Goal: Find specific page/section: Find specific page/section

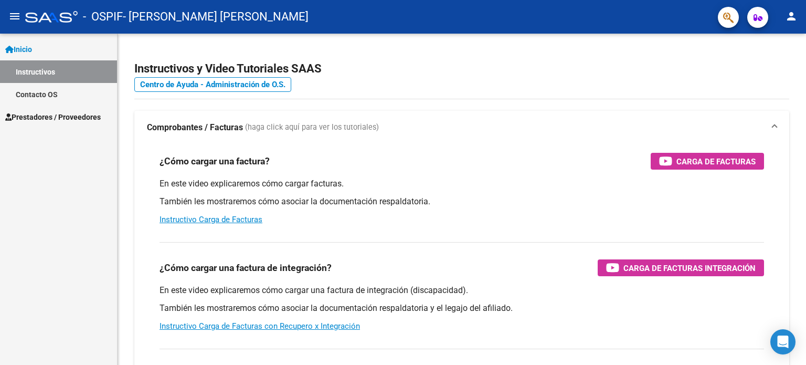
click at [46, 116] on span "Prestadores / Proveedores" at bounding box center [52, 117] width 95 height 12
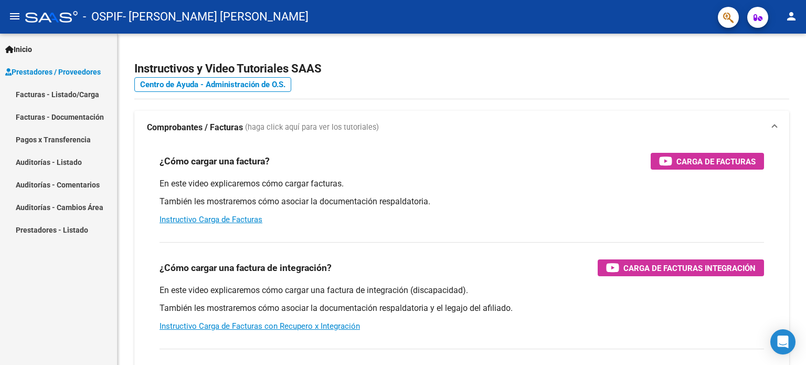
click at [79, 118] on link "Facturas - Documentación" at bounding box center [58, 116] width 117 height 23
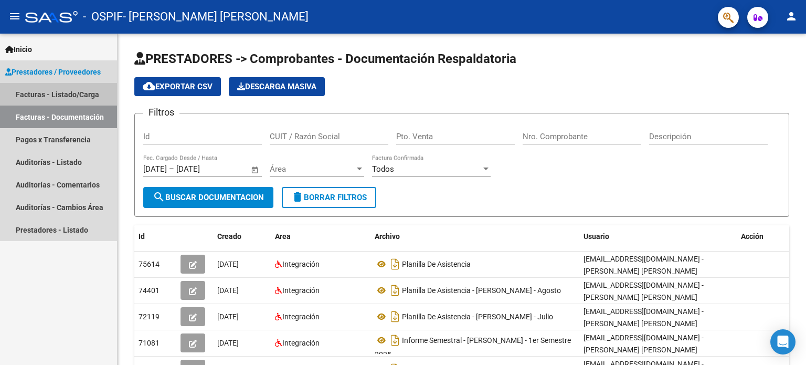
click at [58, 94] on link "Facturas - Listado/Carga" at bounding box center [58, 94] width 117 height 23
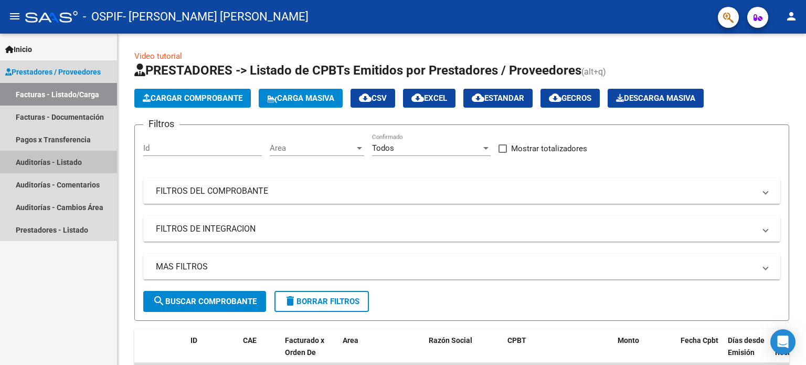
click at [62, 161] on link "Auditorías - Listado" at bounding box center [58, 162] width 117 height 23
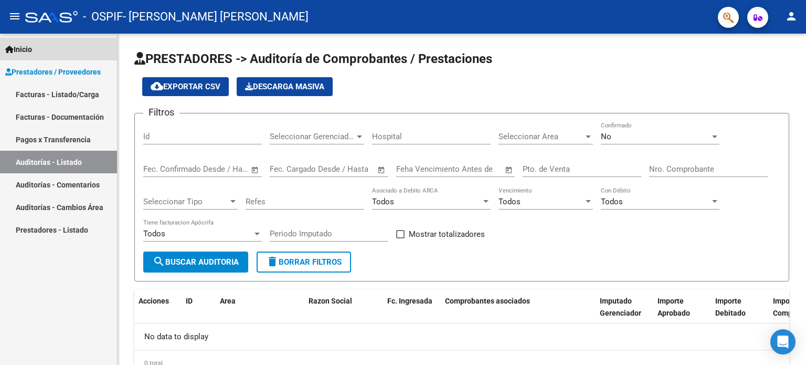
click at [63, 59] on link "Inicio" at bounding box center [58, 49] width 117 height 23
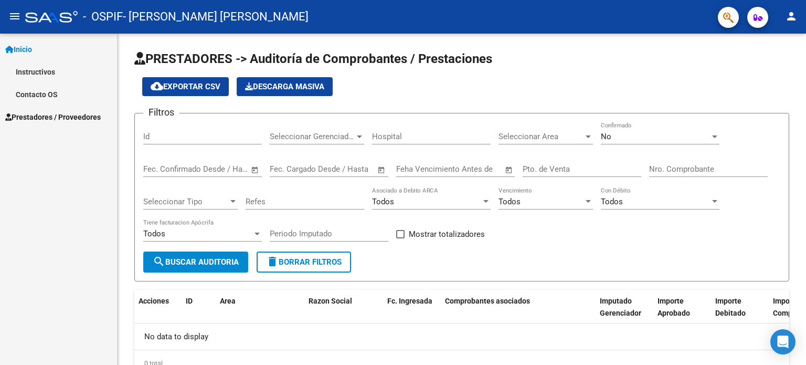
click at [52, 119] on span "Prestadores / Proveedores" at bounding box center [52, 117] width 95 height 12
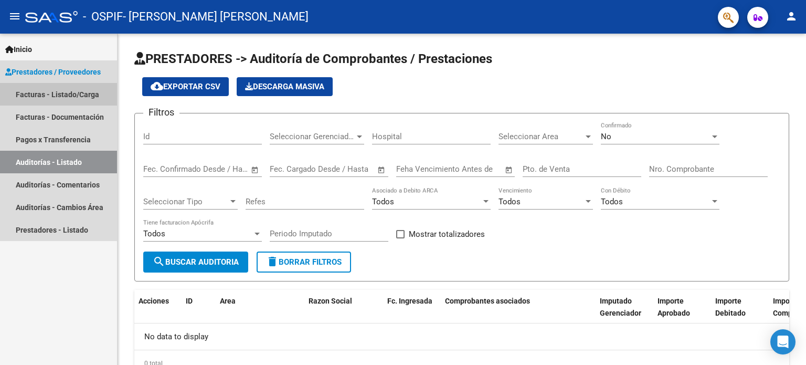
click at [58, 95] on link "Facturas - Listado/Carga" at bounding box center [58, 94] width 117 height 23
